Goal: Task Accomplishment & Management: Use online tool/utility

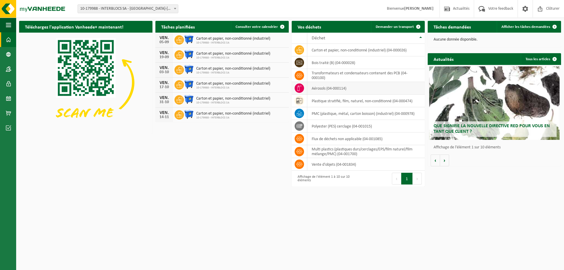
click at [336, 88] on td "aérosols (04-000114)" at bounding box center [366, 88] width 118 height 13
click at [315, 89] on td "aérosols (04-000114)" at bounding box center [366, 88] width 118 height 13
click at [517, 28] on span "Afficher les tâches demandées" at bounding box center [526, 27] width 49 height 4
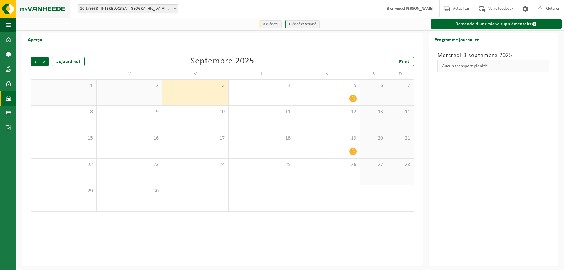
click at [14, 11] on img at bounding box center [35, 9] width 71 height 18
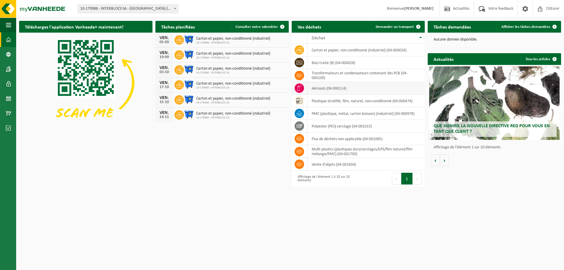
click at [311, 89] on td "aérosols (04-000114)" at bounding box center [366, 88] width 118 height 13
click at [299, 88] on icon at bounding box center [299, 88] width 6 height 6
click at [403, 25] on span "Demander un transport" at bounding box center [395, 27] width 38 height 4
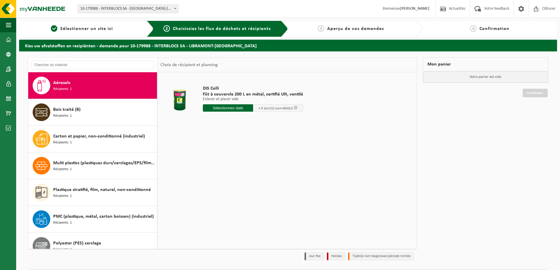
scroll to position [17, 0]
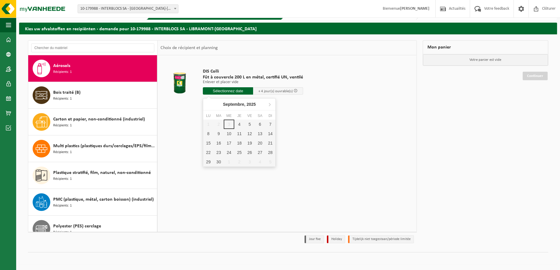
click at [220, 89] on input "text" at bounding box center [228, 90] width 50 height 7
click at [250, 125] on div "5" at bounding box center [249, 124] width 10 height 9
type input "à partir de 2025-09-05"
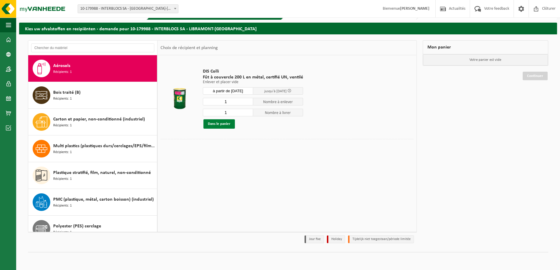
click at [218, 124] on button "Dans le panier" at bounding box center [218, 123] width 31 height 9
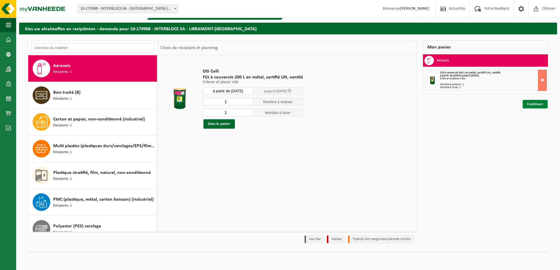
click at [540, 104] on link "Continuer" at bounding box center [534, 104] width 25 height 9
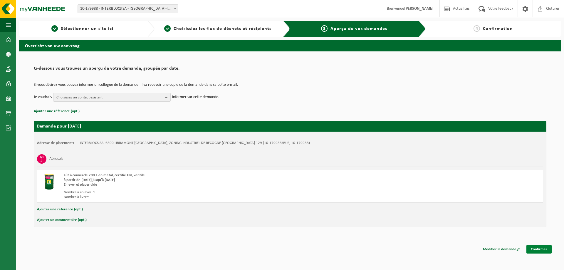
click at [540, 250] on link "Confirmer" at bounding box center [538, 249] width 25 height 9
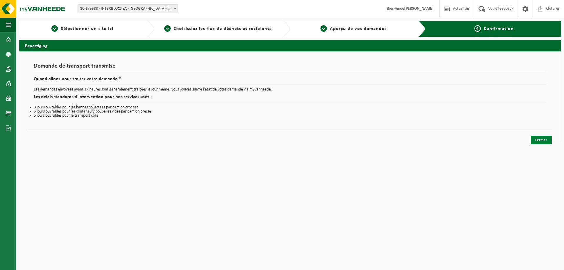
click at [541, 141] on link "Fermer" at bounding box center [541, 140] width 21 height 9
